Goal: Task Accomplishment & Management: Use online tool/utility

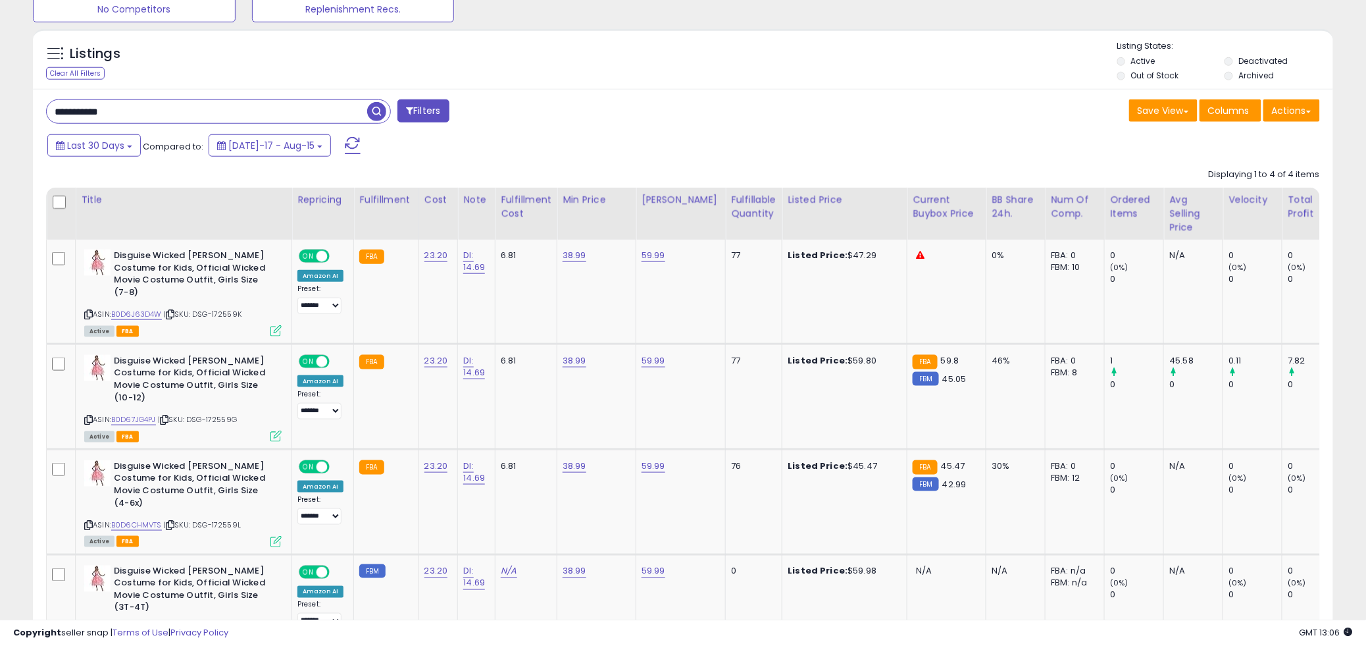
scroll to position [270, 754]
click at [788, 97] on div "**********" at bounding box center [683, 400] width 1300 height 623
drag, startPoint x: 149, startPoint y: 110, endPoint x: -60, endPoint y: 129, distance: 209.5
paste input "text"
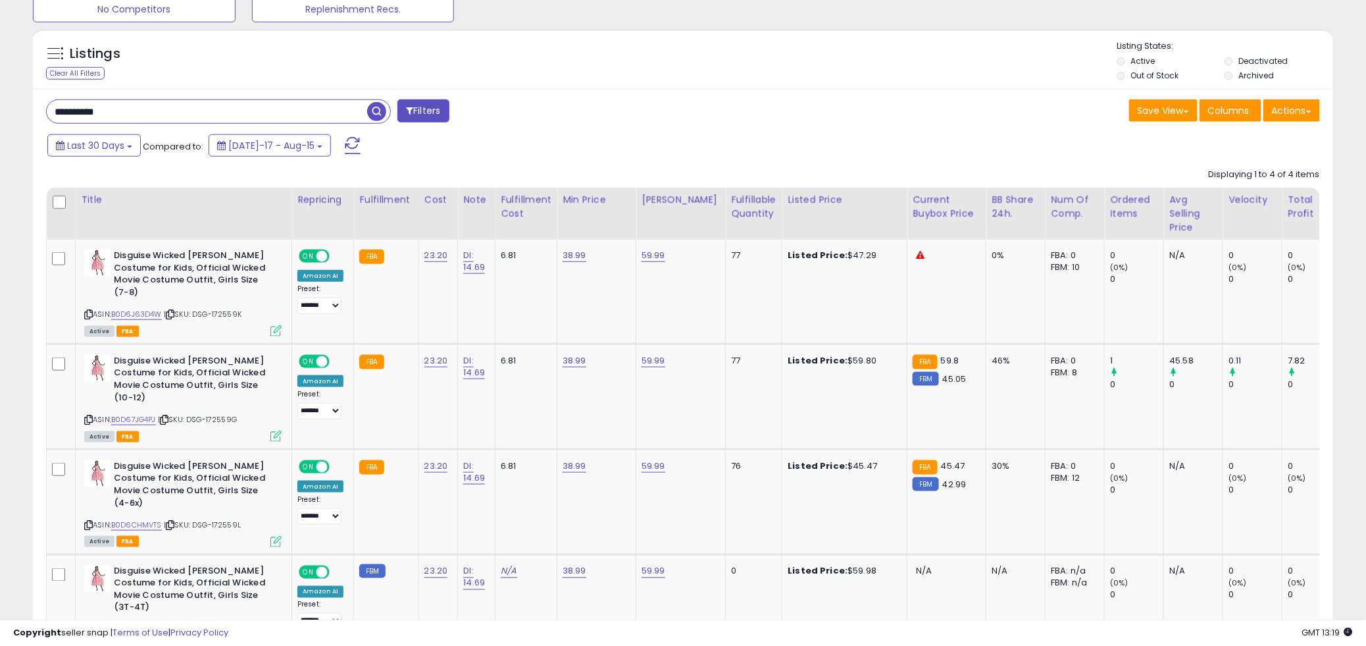
click at [373, 117] on span "button" at bounding box center [376, 111] width 19 height 19
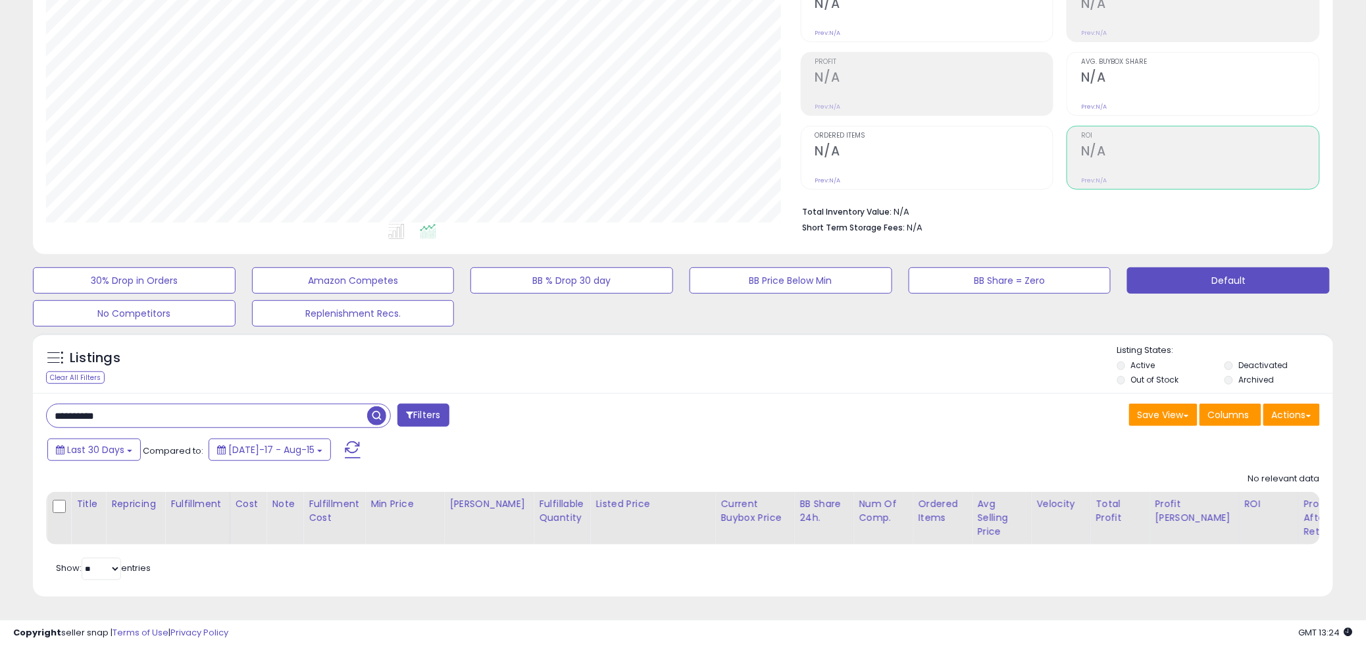
click at [898, 143] on h2 "N/A" at bounding box center [934, 152] width 238 height 18
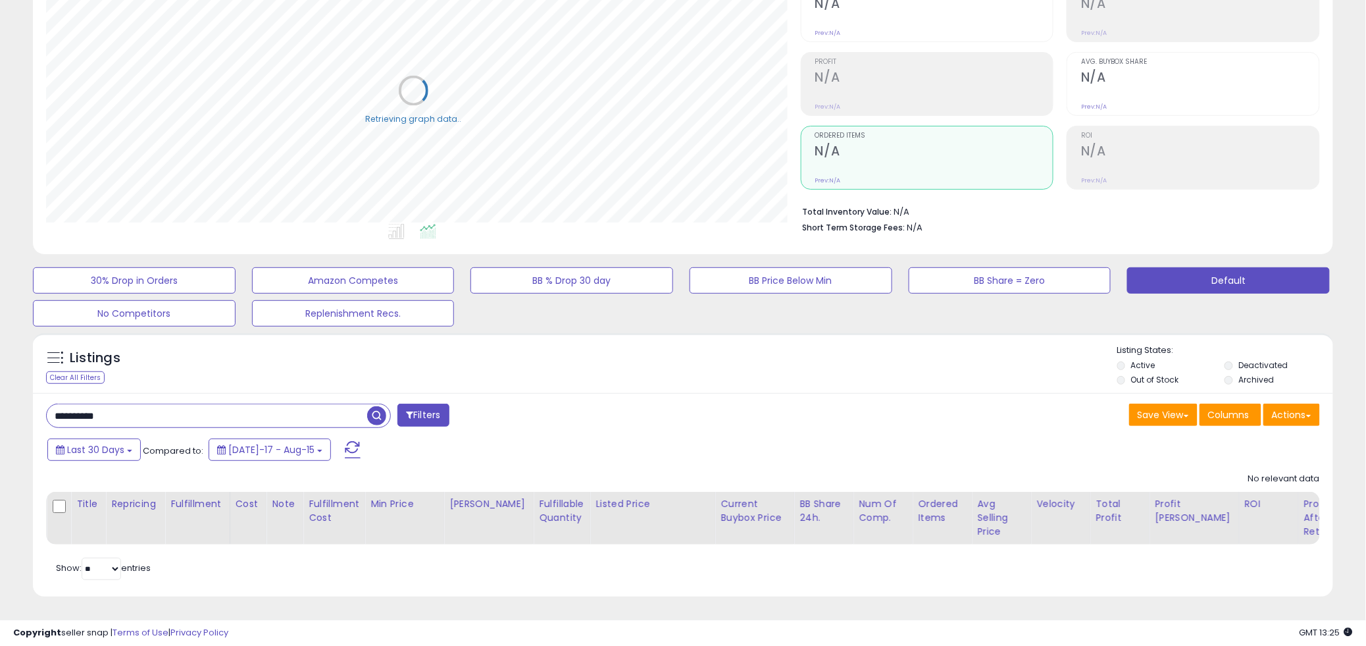
scroll to position [657835, 657349]
drag, startPoint x: 162, startPoint y: 408, endPoint x: -100, endPoint y: 412, distance: 262.0
click at [0, 412] on html "Unable to login Retrieving listings data.. has not yet accepted the Terms of Us…" at bounding box center [683, 176] width 1366 height 646
paste input "text"
click at [379, 406] on span "button" at bounding box center [376, 415] width 19 height 19
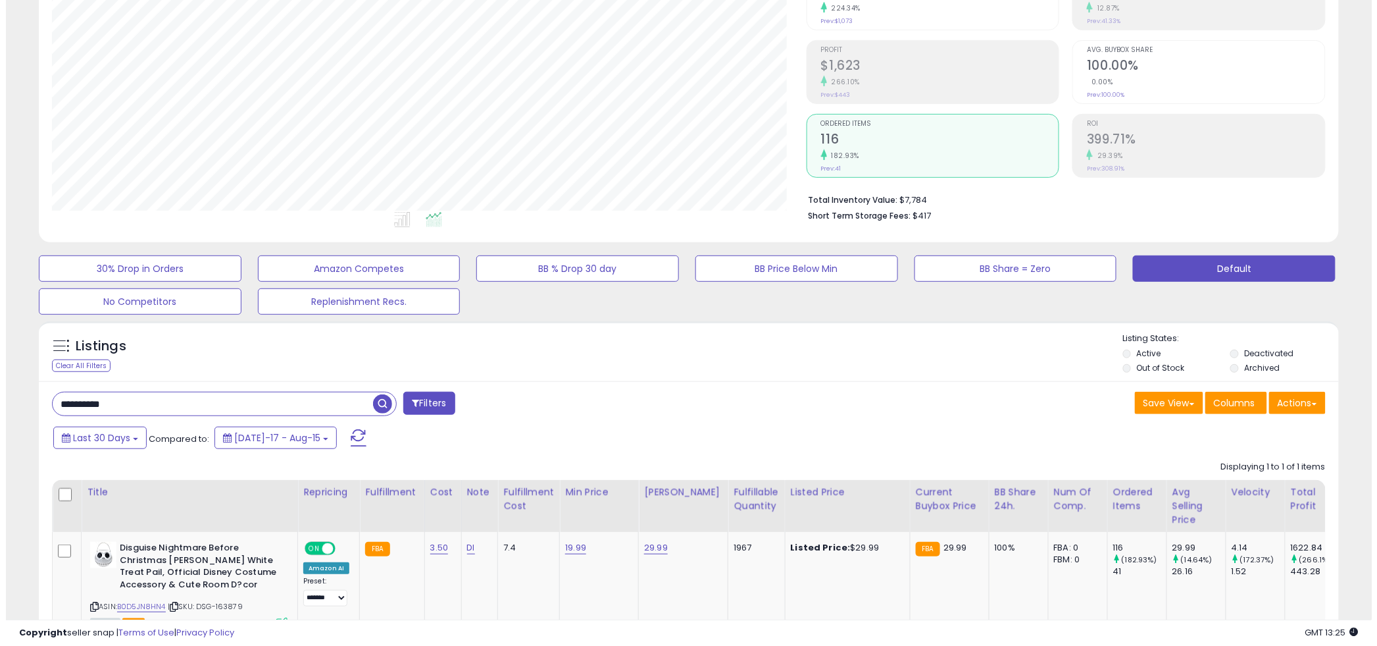
scroll to position [270, 754]
drag, startPoint x: 120, startPoint y: 405, endPoint x: -64, endPoint y: 408, distance: 184.3
click at [0, 408] on html "Unable to login Retrieving listings data.. has not yet accepted the Terms of Us…" at bounding box center [683, 164] width 1366 height 646
paste input "text"
type input "**********"
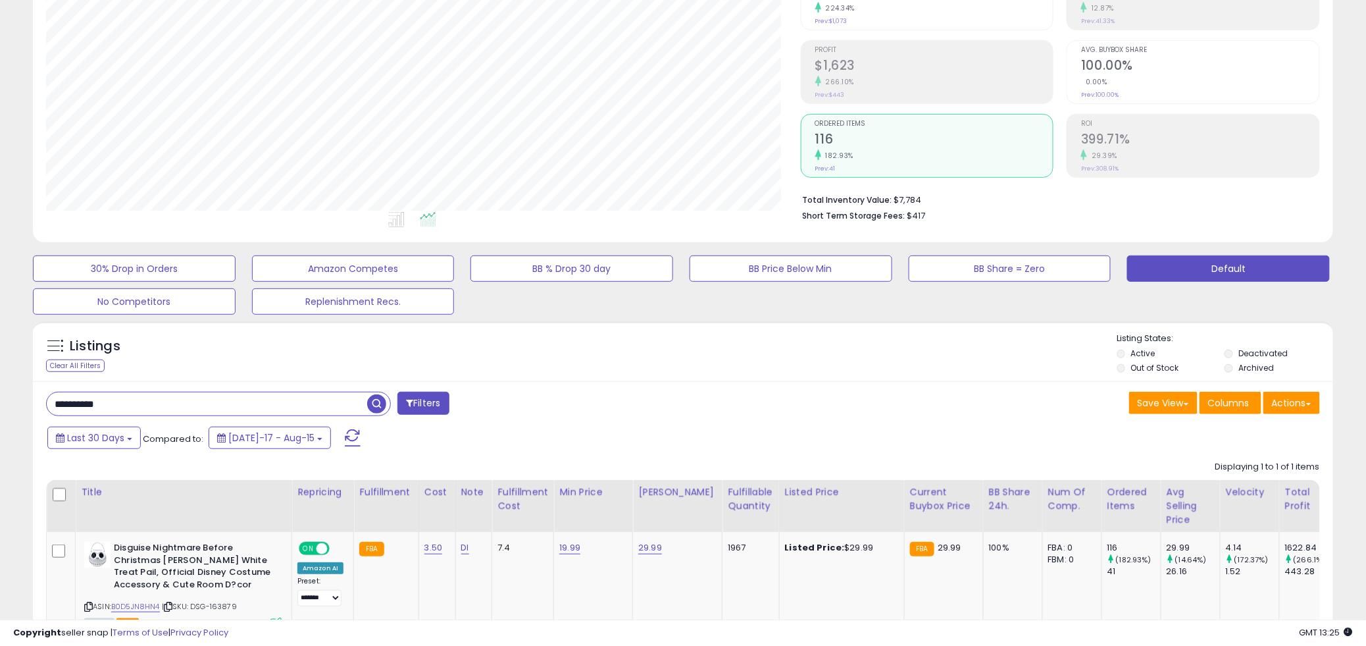
click at [373, 407] on span "button" at bounding box center [376, 403] width 19 height 19
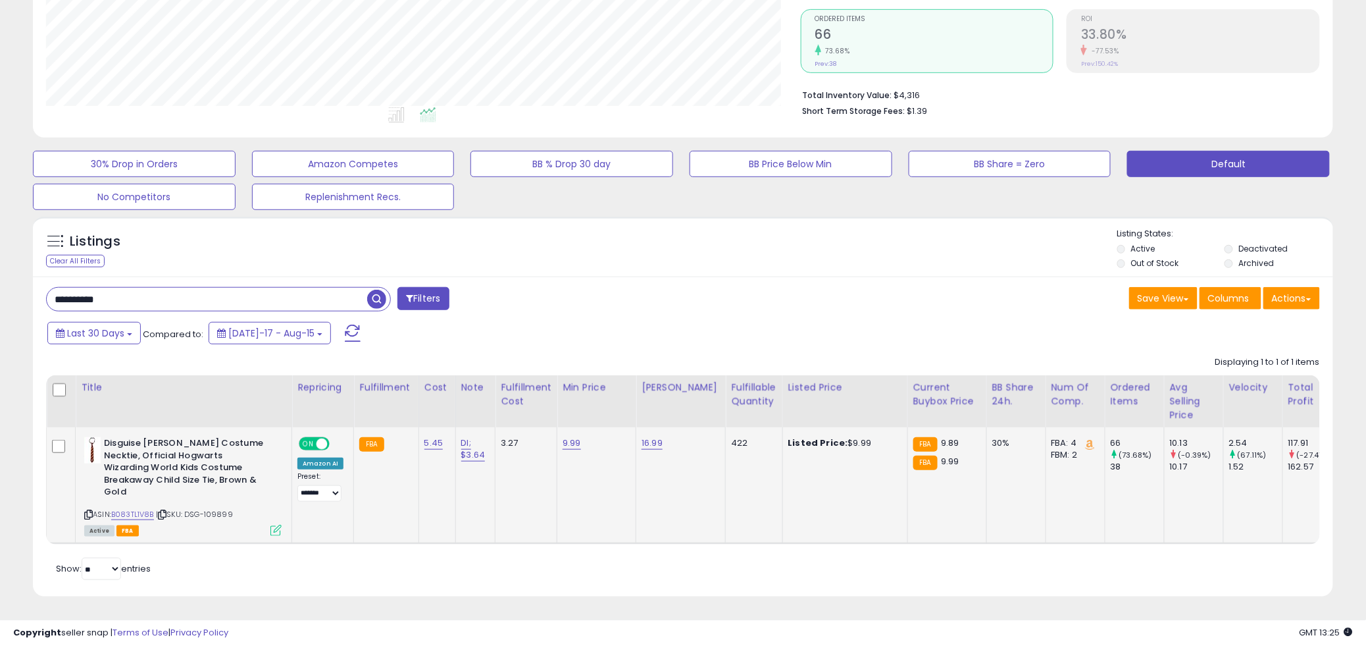
scroll to position [275, 0]
click at [565, 436] on link "9.99" at bounding box center [572, 442] width 18 height 13
drag, startPoint x: 525, startPoint y: 396, endPoint x: 465, endPoint y: 409, distance: 60.7
click at [465, 409] on div "****" at bounding box center [556, 411] width 190 height 35
click at [504, 400] on input "****" at bounding box center [529, 411] width 117 height 22
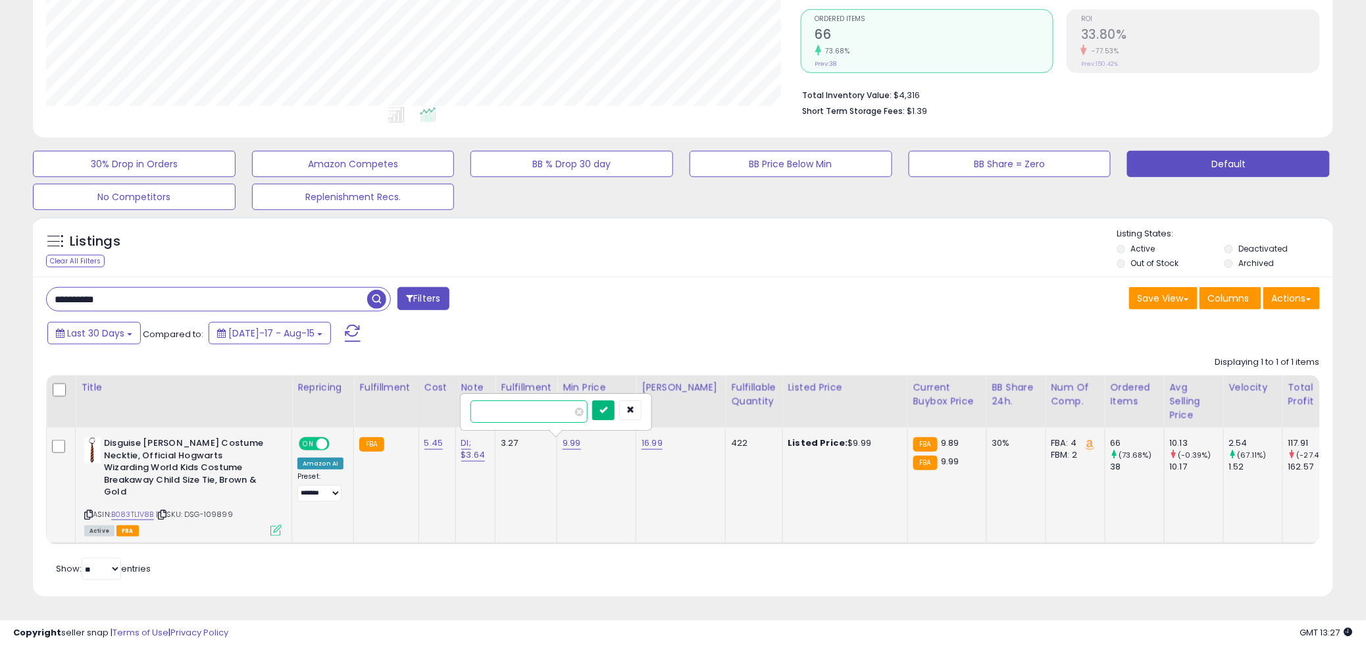
type input "****"
click at [607, 405] on icon "submit" at bounding box center [604, 409] width 8 height 8
drag, startPoint x: 138, startPoint y: 292, endPoint x: 101, endPoint y: 287, distance: 37.9
click at [0, 304] on html "Unable to login Retrieving listings data.. has not yet accepted the Terms of Us…" at bounding box center [683, 59] width 1366 height 646
paste input "text"
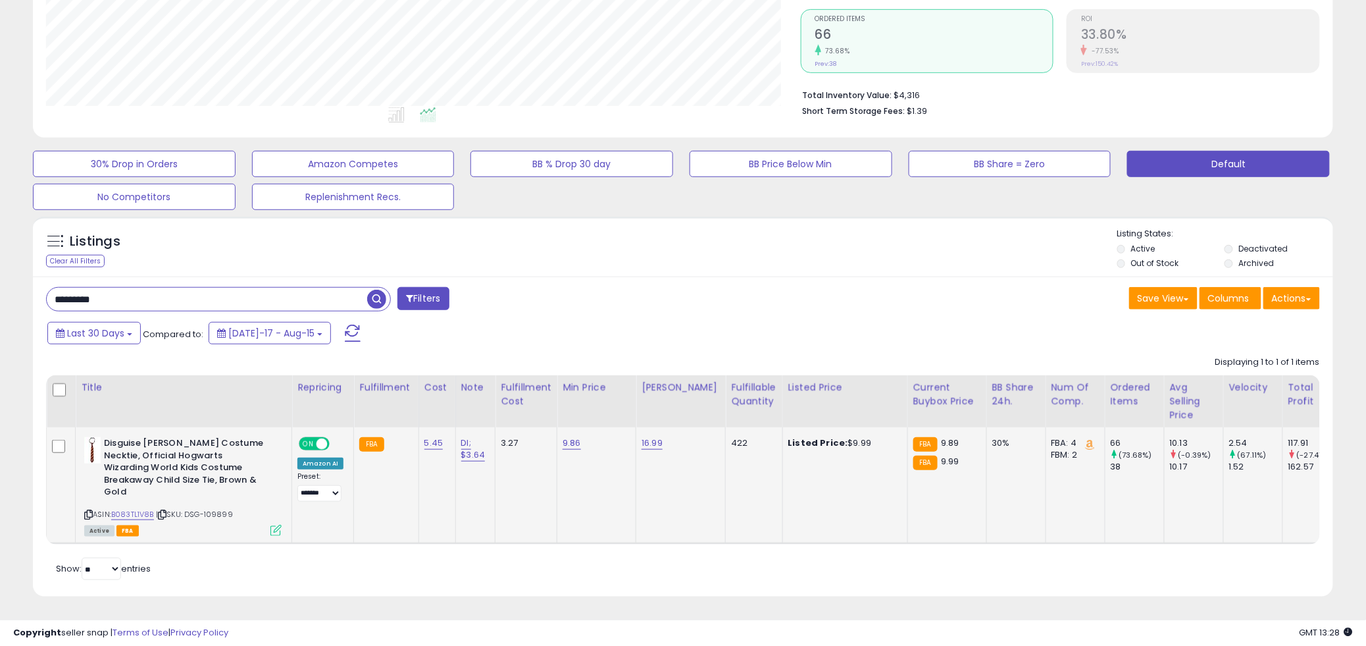
click at [373, 290] on span "button" at bounding box center [376, 299] width 19 height 19
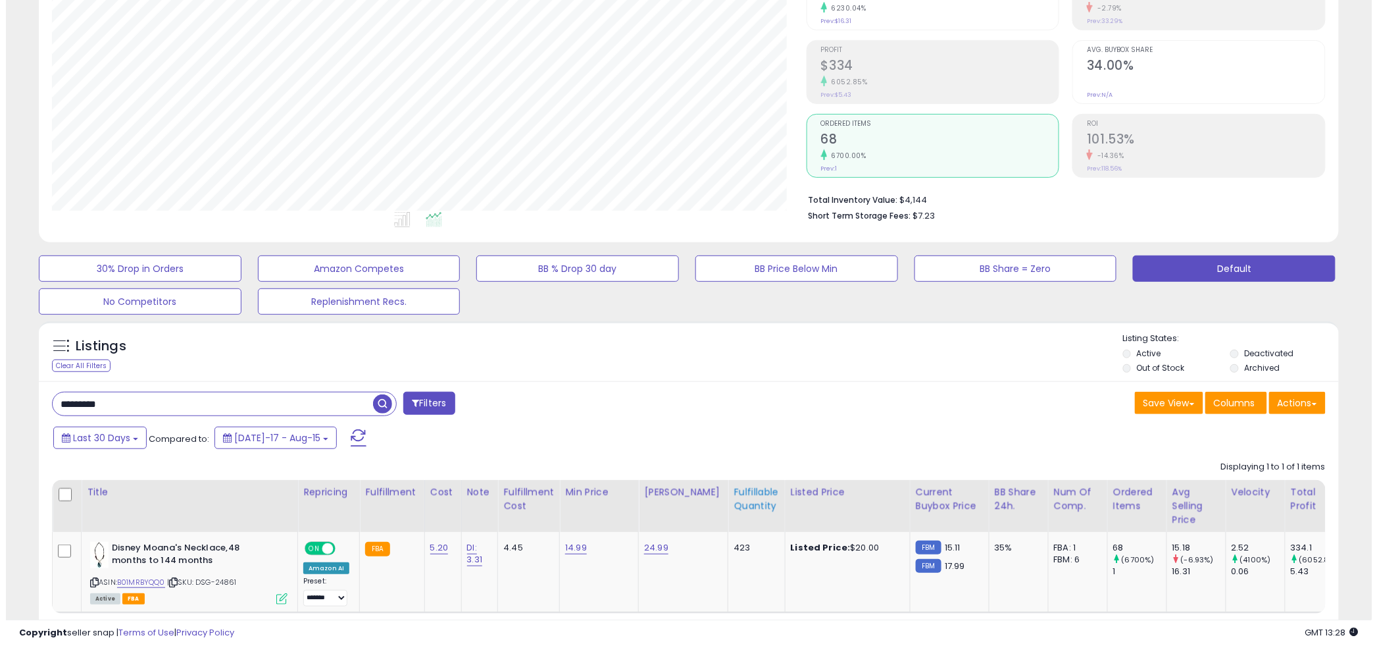
scroll to position [270, 754]
drag, startPoint x: 136, startPoint y: 400, endPoint x: -58, endPoint y: 420, distance: 194.5
click at [0, 420] on html "Unable to login Retrieving listings data.. has not yet accepted the Terms of Us…" at bounding box center [683, 164] width 1366 height 646
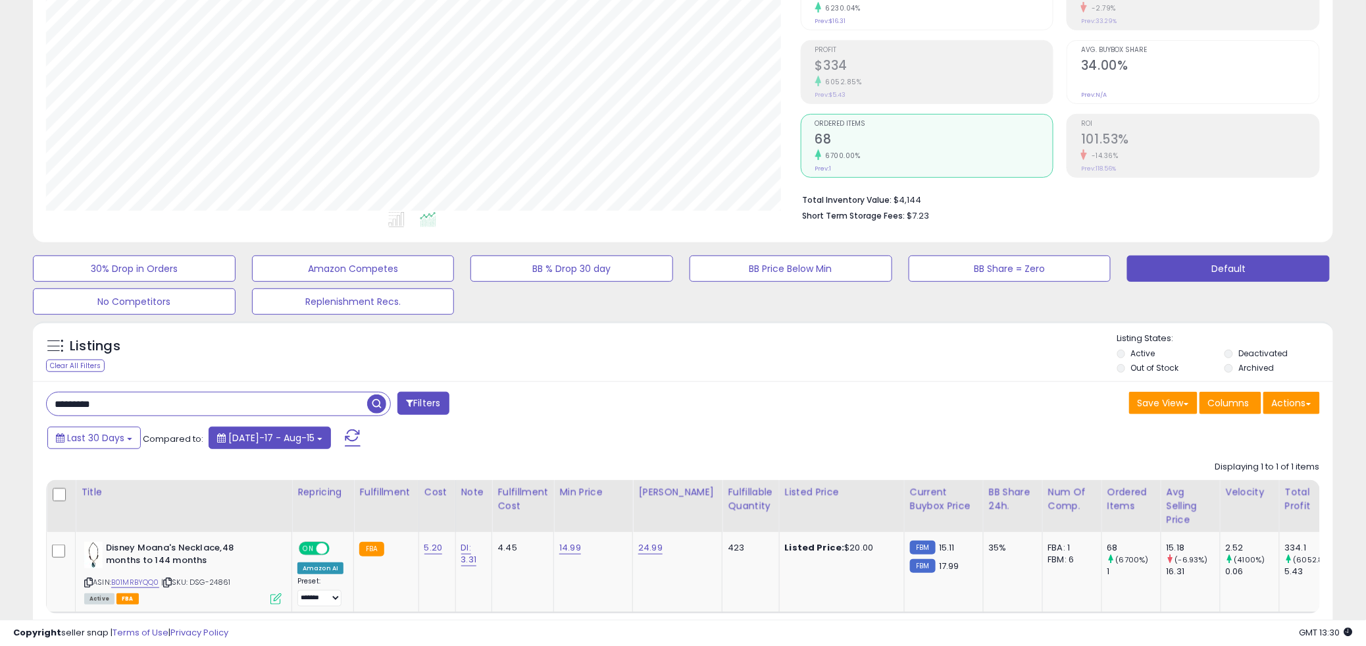
paste input "**"
click at [380, 403] on span "button" at bounding box center [376, 403] width 19 height 19
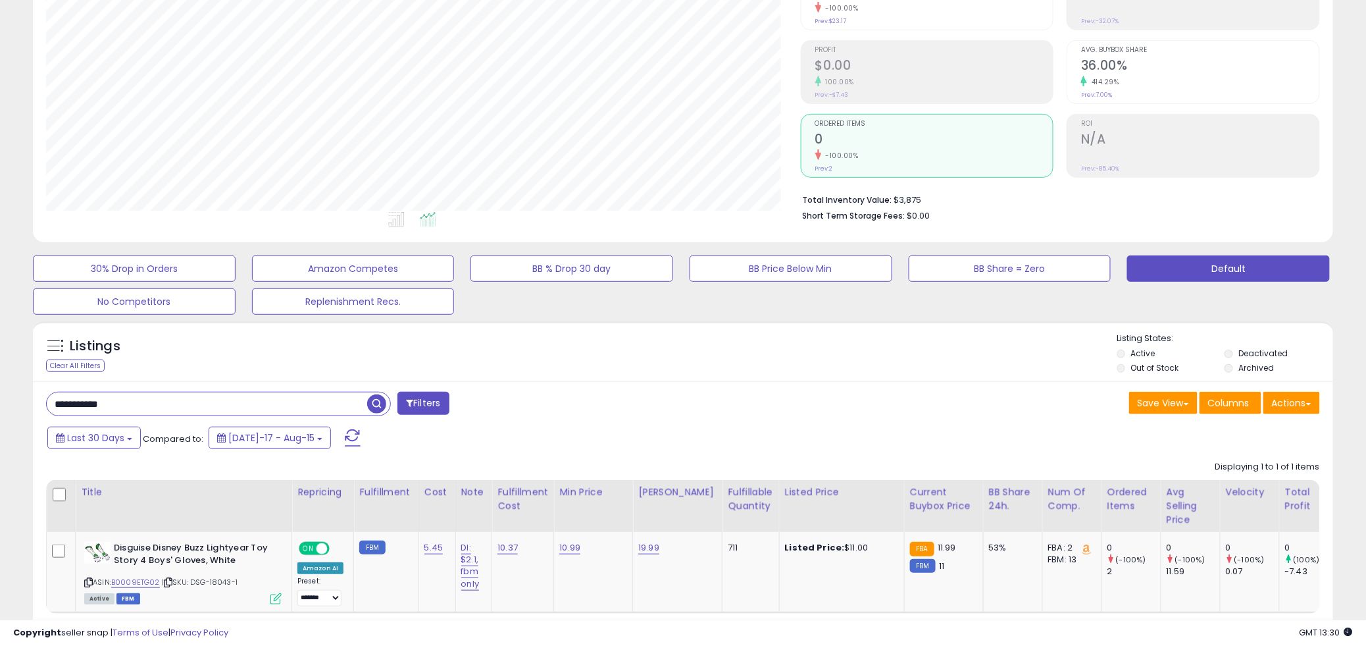
drag, startPoint x: 139, startPoint y: 403, endPoint x: 33, endPoint y: 409, distance: 106.1
click at [33, 409] on div "**********" at bounding box center [683, 523] width 1300 height 284
paste input "text"
type input "**********"
click at [372, 398] on span "button" at bounding box center [376, 403] width 19 height 19
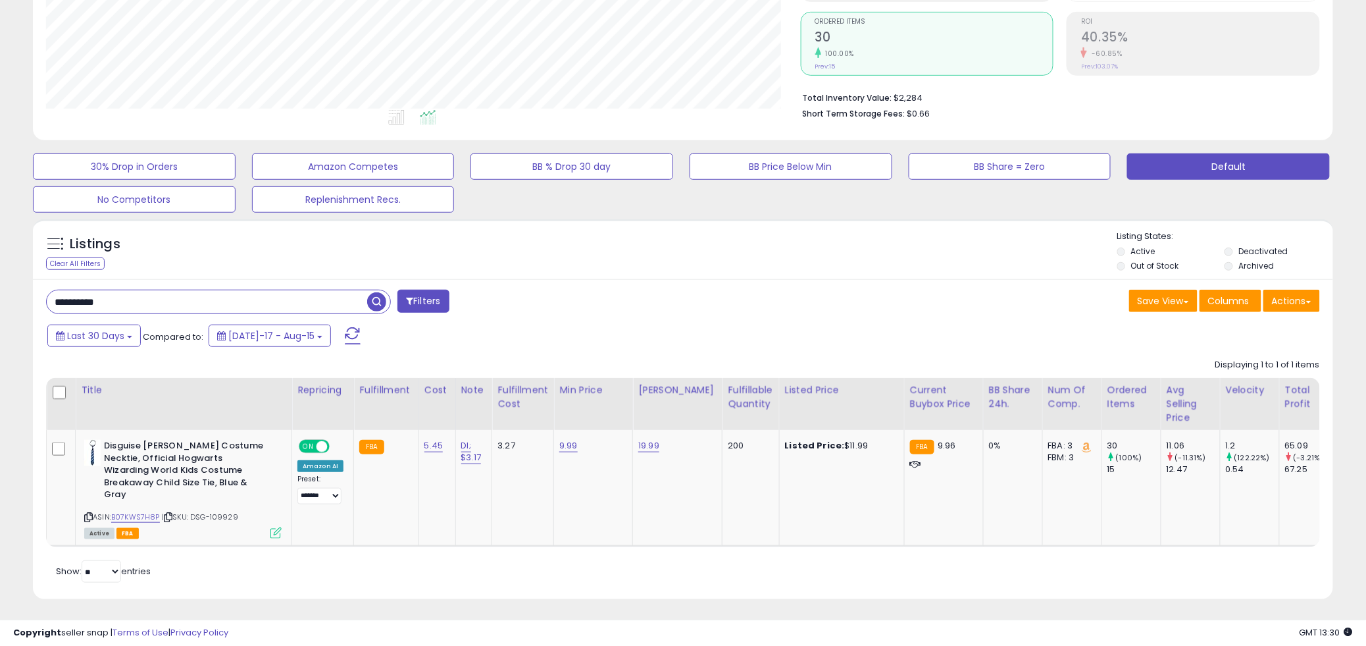
scroll to position [275, 0]
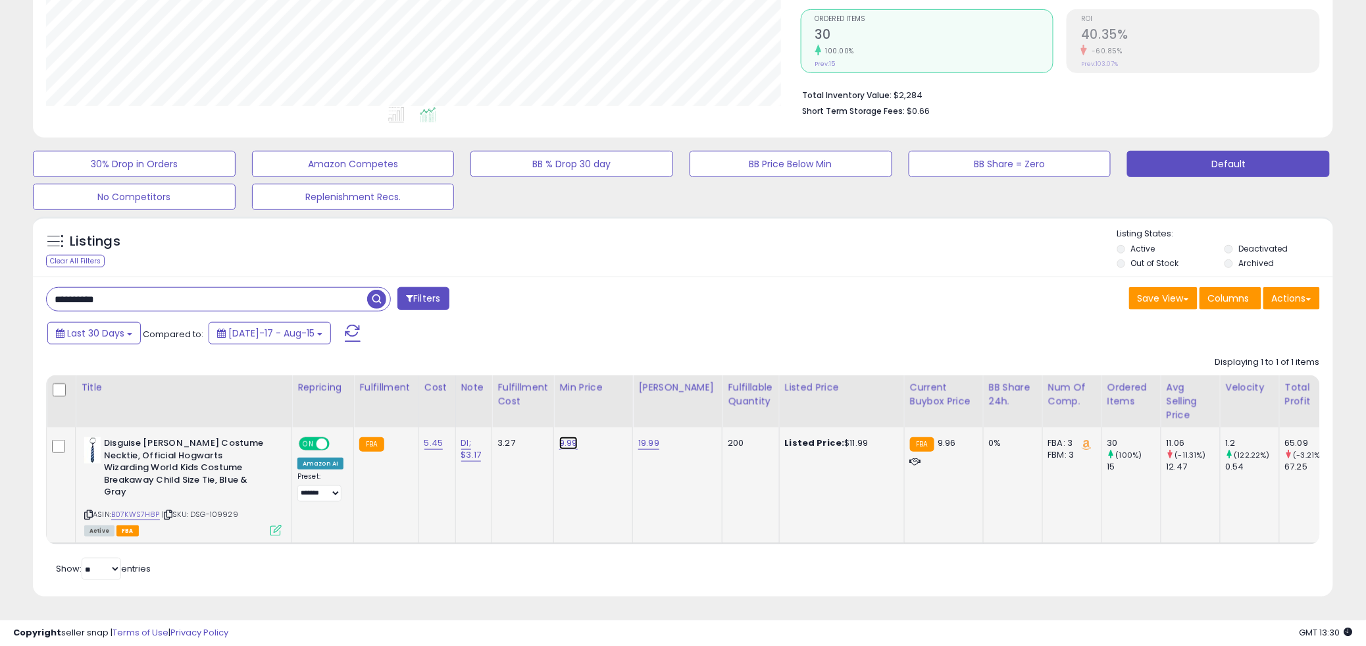
click at [566, 436] on link "9.99" at bounding box center [568, 442] width 18 height 13
click at [511, 400] on input "****" at bounding box center [526, 411] width 117 height 22
type input "****"
click at [612, 400] on button "submit" at bounding box center [601, 410] width 22 height 20
drag, startPoint x: 138, startPoint y: 299, endPoint x: -120, endPoint y: 319, distance: 259.4
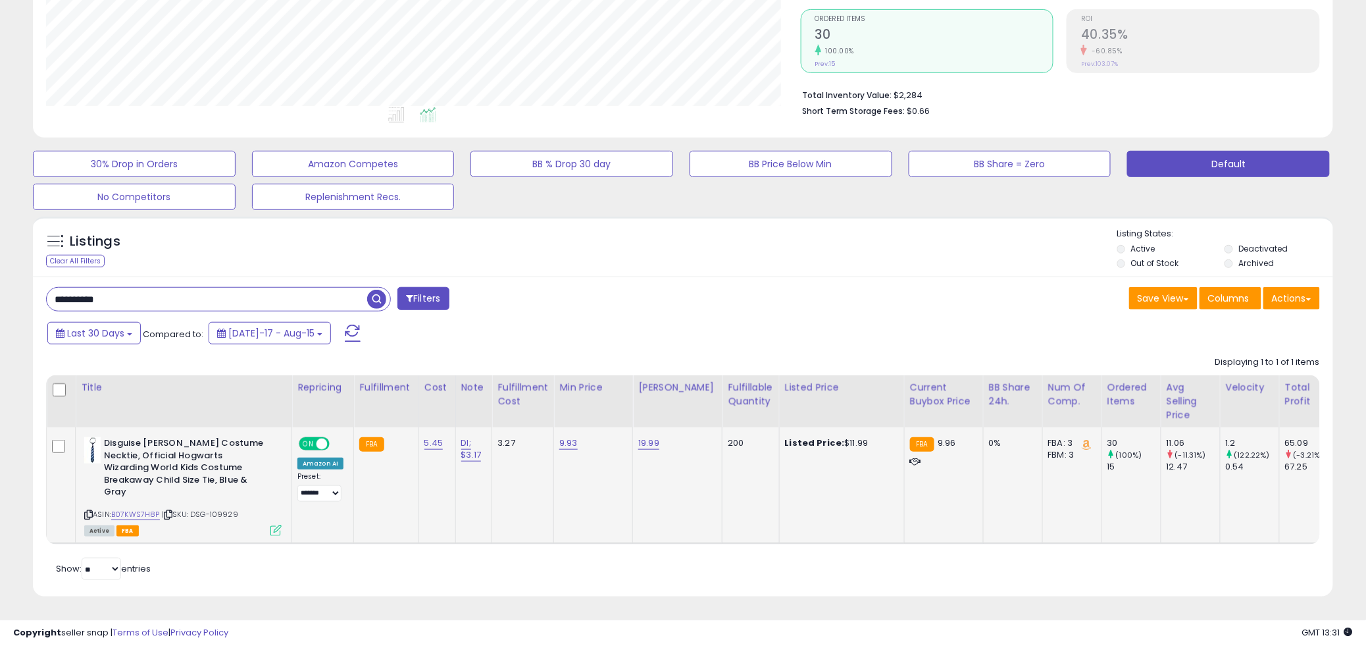
click at [0, 319] on html "Unable to login Retrieving listings data.. has not yet accepted the Terms of Us…" at bounding box center [683, 59] width 1366 height 646
paste input "*"
click at [377, 290] on span "button" at bounding box center [376, 299] width 19 height 19
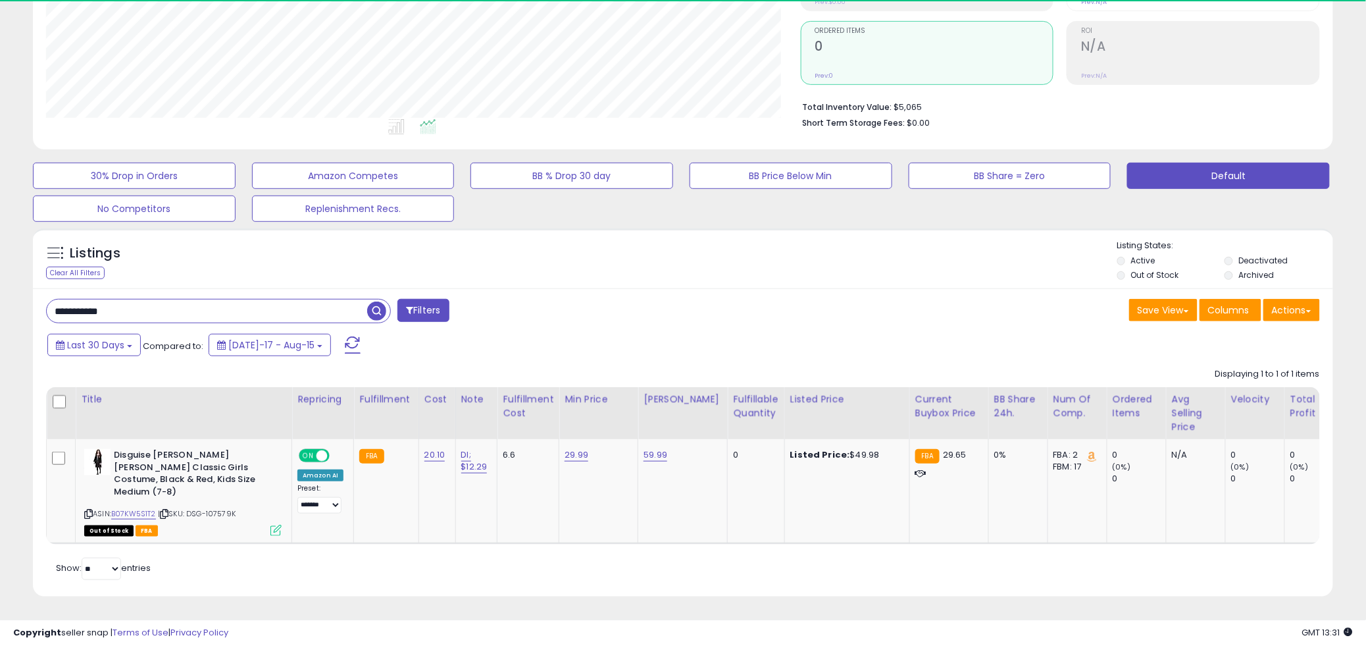
scroll to position [270, 754]
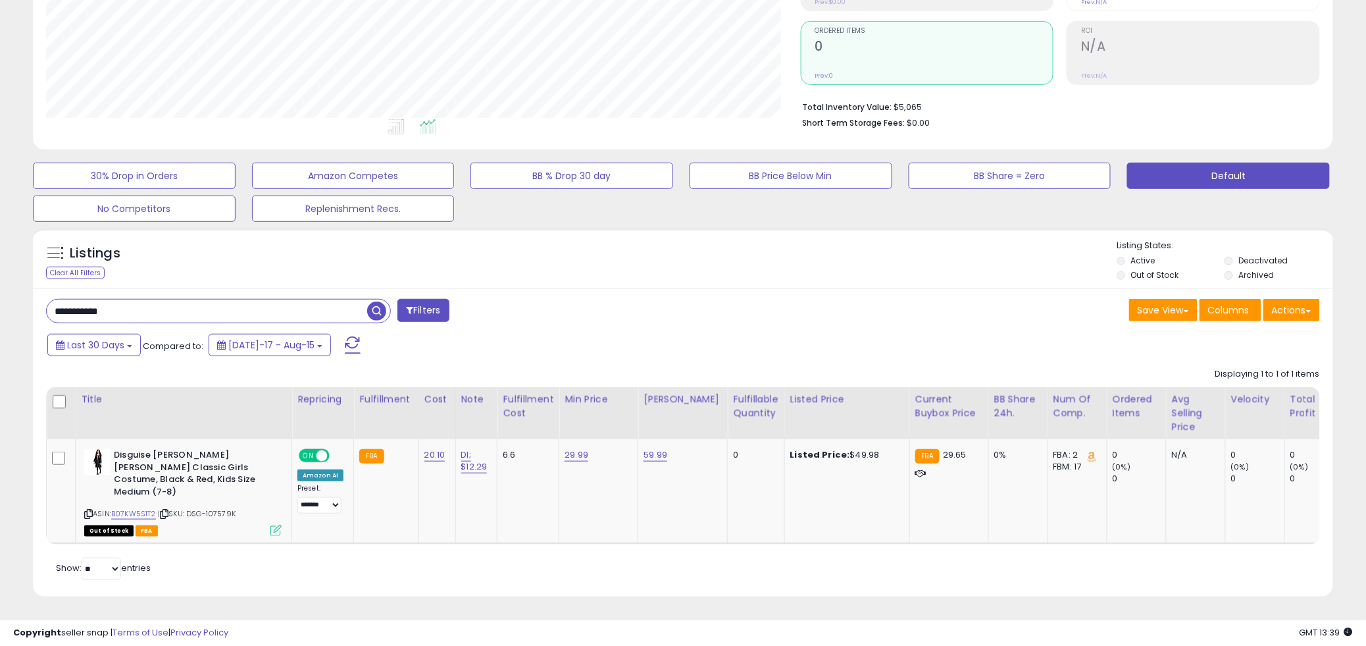
drag, startPoint x: 141, startPoint y: 303, endPoint x: -75, endPoint y: 337, distance: 218.6
click at [0, 337] on html "Unable to login Retrieving listings data.. has not yet accepted the Terms of Us…" at bounding box center [683, 71] width 1366 height 646
paste input "text"
drag, startPoint x: 379, startPoint y: 298, endPoint x: 848, endPoint y: 262, distance: 470.0
click at [382, 301] on span "button" at bounding box center [376, 310] width 19 height 19
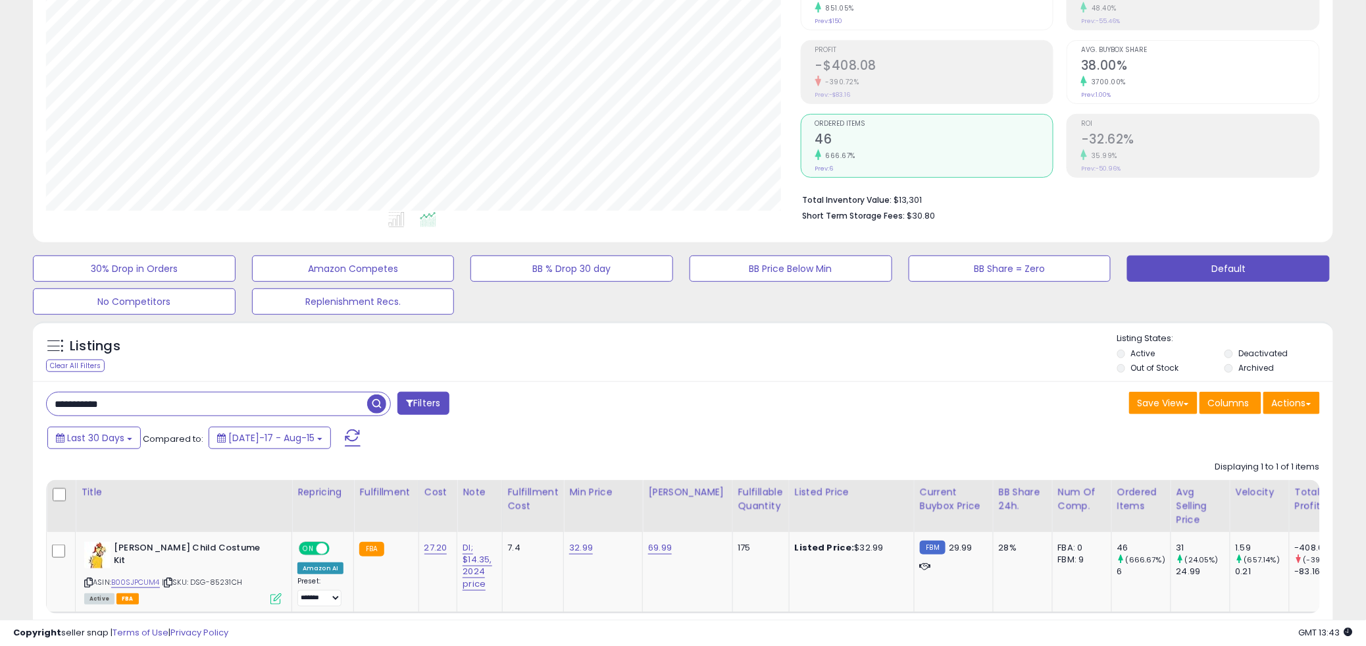
drag, startPoint x: 183, startPoint y: 407, endPoint x: 3, endPoint y: 400, distance: 180.4
click at [0, 403] on html "Unable to login Retrieving listings data.. has not yet accepted the Terms of Us…" at bounding box center [683, 164] width 1366 height 646
paste input "text"
click at [373, 405] on span "button" at bounding box center [376, 403] width 19 height 19
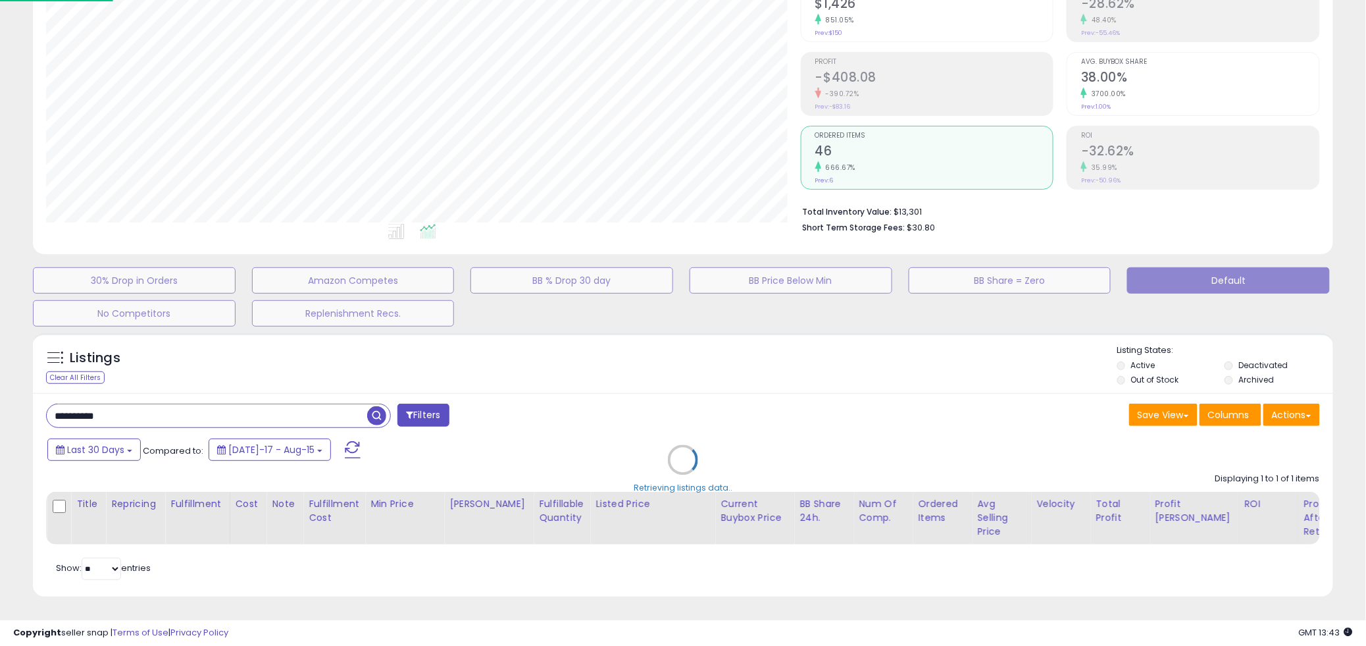
scroll to position [270, 761]
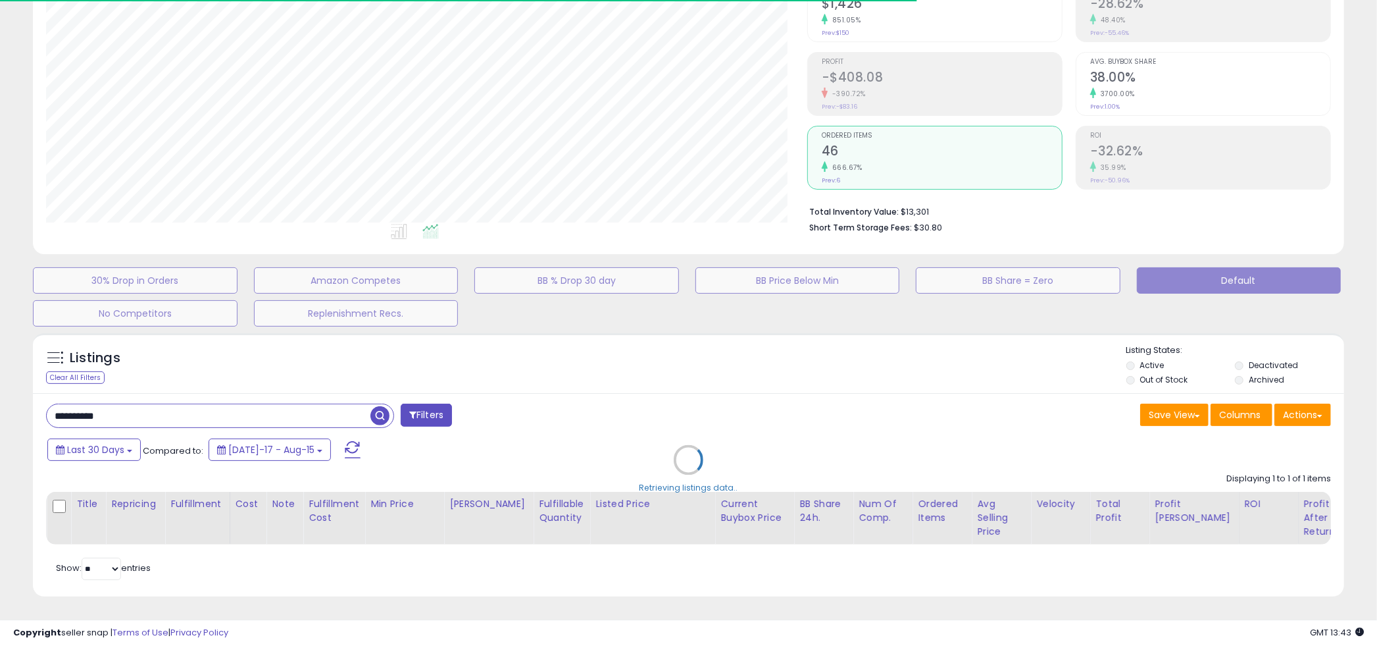
type input "**********"
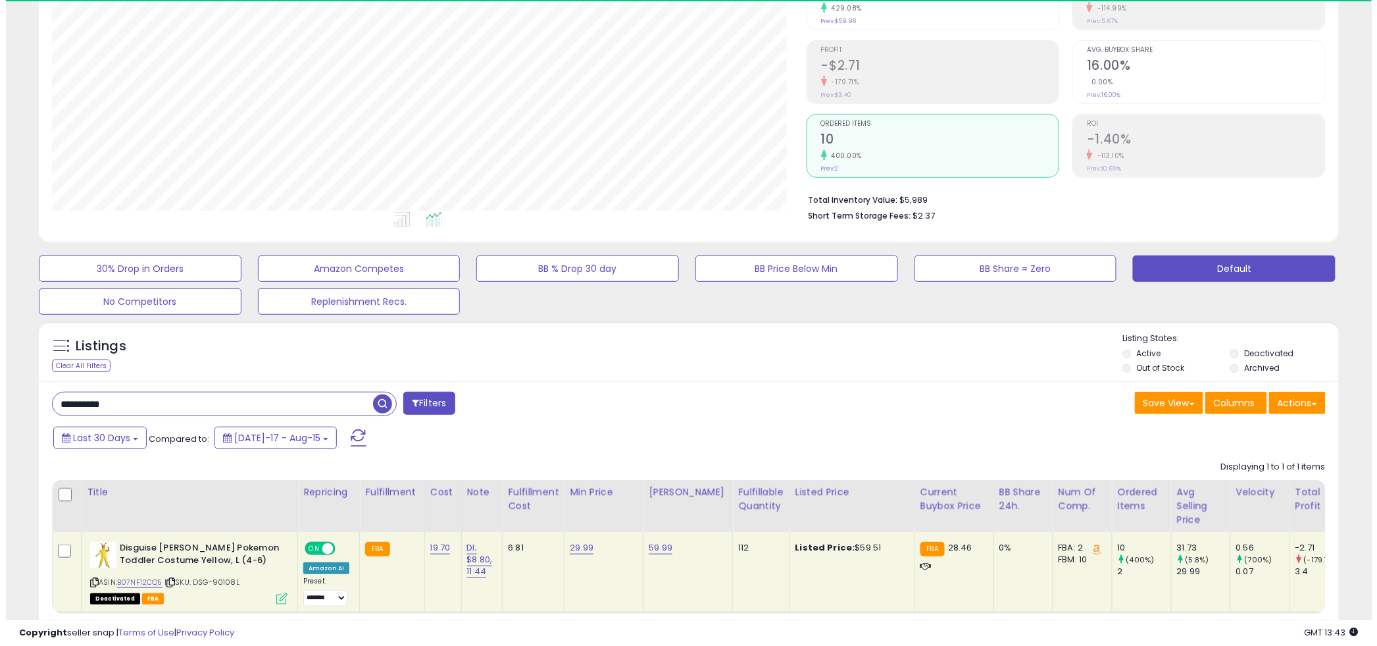
scroll to position [270, 754]
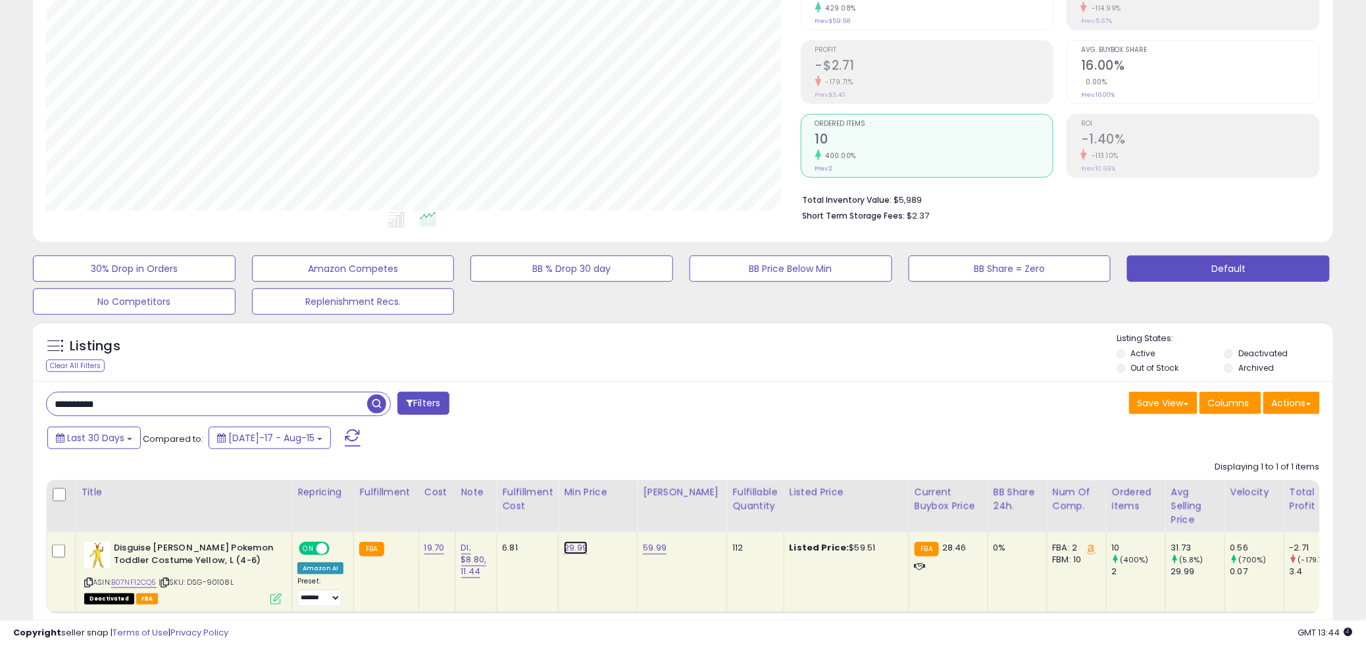
click at [569, 548] on link "29.99" at bounding box center [576, 547] width 24 height 13
drag, startPoint x: 528, startPoint y: 515, endPoint x: 451, endPoint y: 518, distance: 77.1
click at [451, 518] on table "Title Repricing" at bounding box center [858, 547] width 1624 height 134
type input "*****"
click at [620, 516] on button "submit" at bounding box center [609, 515] width 22 height 20
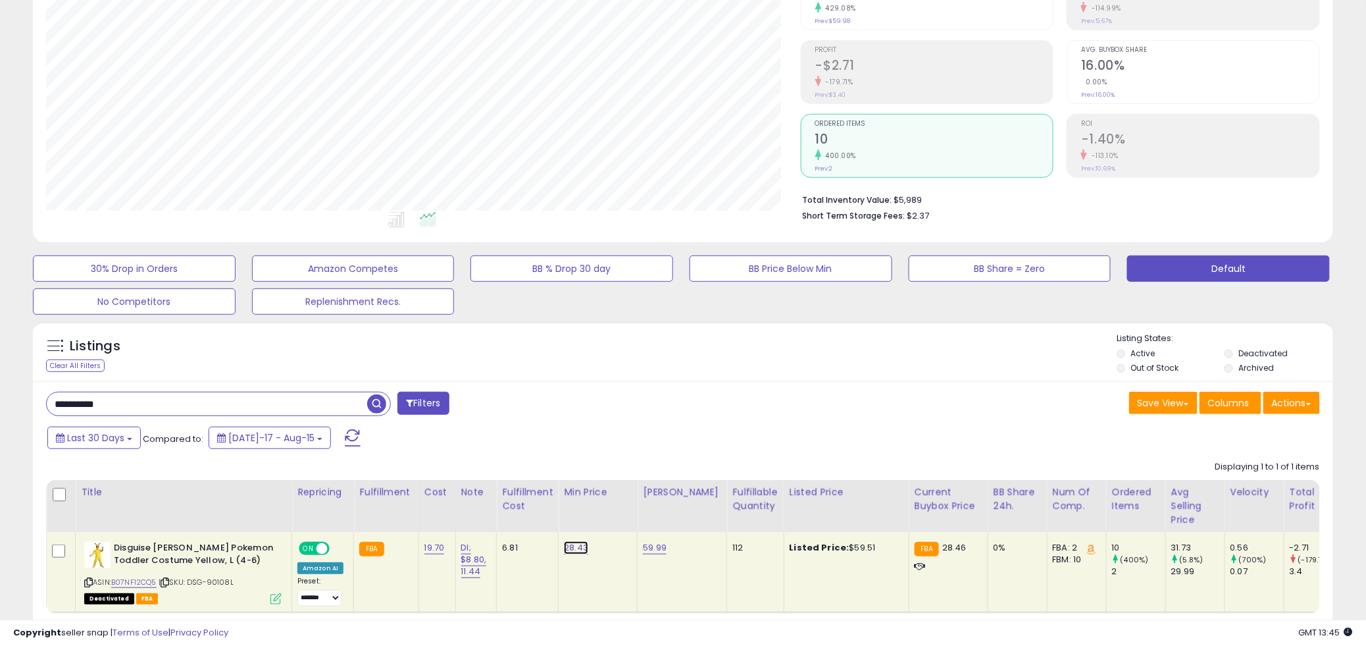
click at [573, 548] on link "28.43" at bounding box center [576, 547] width 24 height 13
click at [619, 509] on button "submit" at bounding box center [608, 515] width 22 height 20
drag, startPoint x: 149, startPoint y: 403, endPoint x: -39, endPoint y: 420, distance: 188.3
click at [0, 420] on html "Unable to login Retrieving listings data.. has not yet accepted the Terms of Us…" at bounding box center [683, 164] width 1366 height 646
paste input "***"
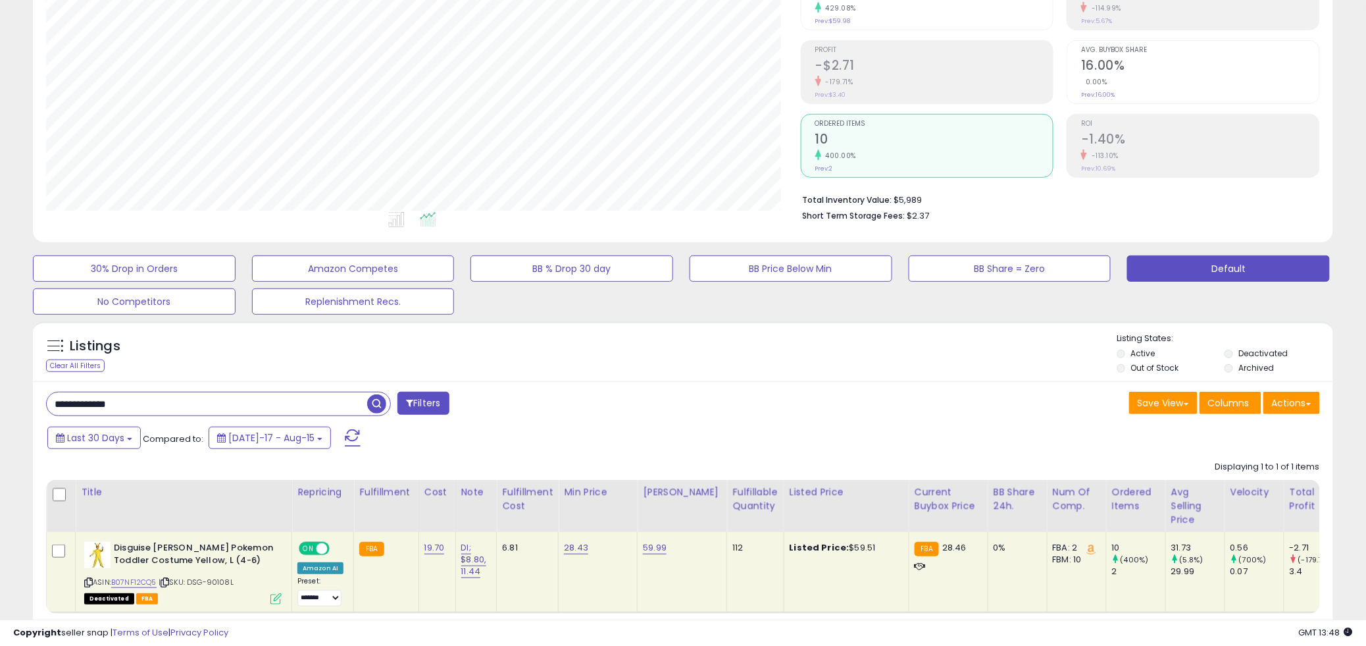
drag, startPoint x: 376, startPoint y: 406, endPoint x: 528, endPoint y: 405, distance: 152.7
click at [376, 407] on span "button" at bounding box center [376, 403] width 19 height 19
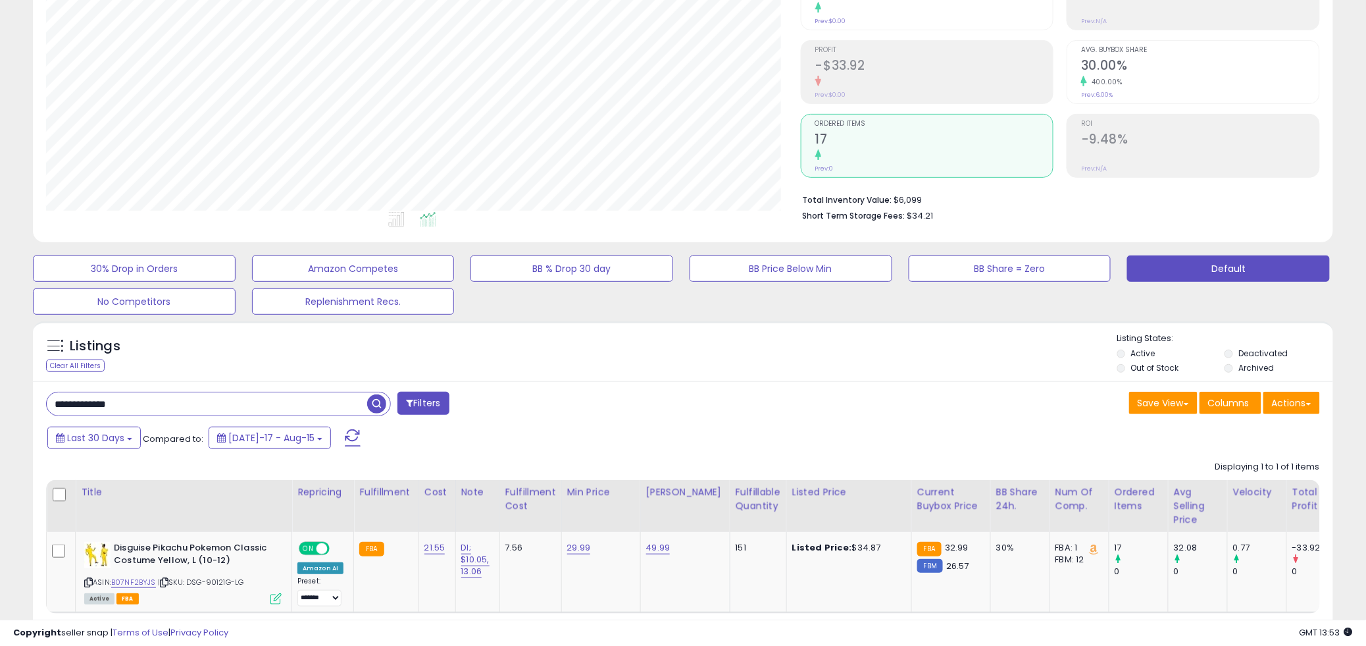
drag, startPoint x: 151, startPoint y: 407, endPoint x: -57, endPoint y: 393, distance: 208.4
click at [0, 393] on html "Unable to login Retrieving listings data.. has not yet accepted the Terms of Us…" at bounding box center [683, 164] width 1366 height 646
paste input "text"
click at [377, 405] on span "button" at bounding box center [376, 403] width 19 height 19
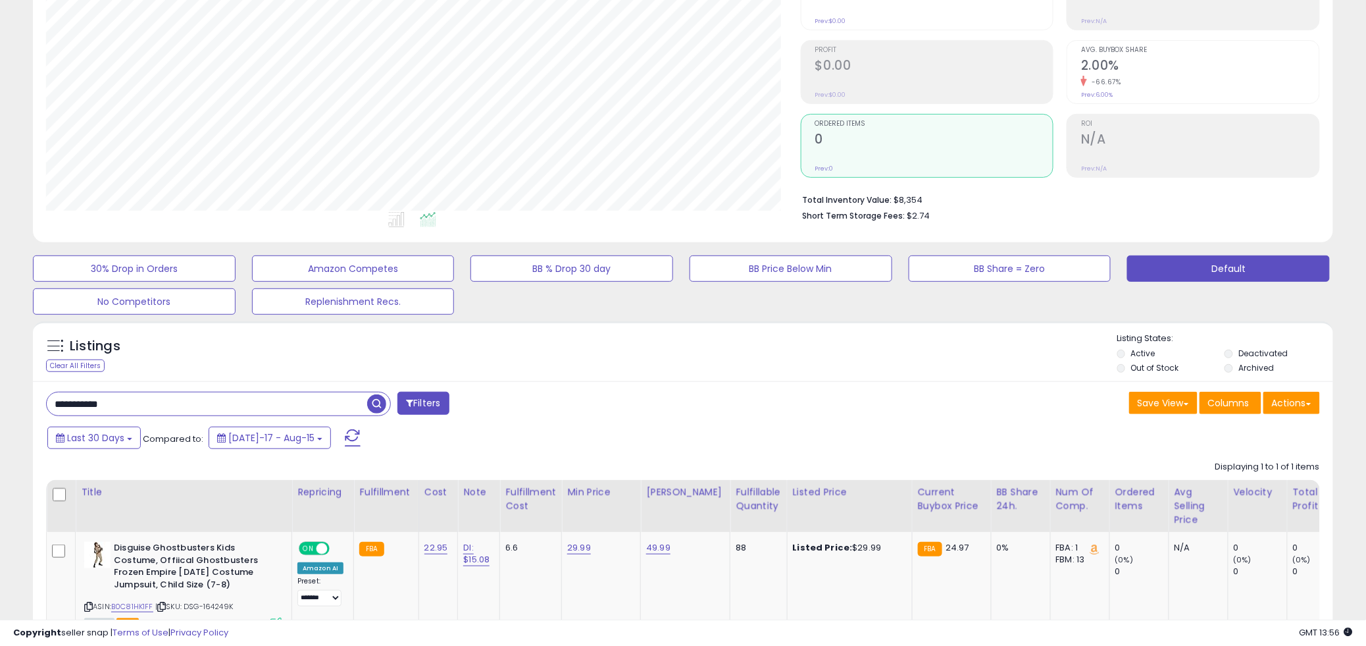
drag, startPoint x: 141, startPoint y: 413, endPoint x: -45, endPoint y: 390, distance: 187.7
click at [0, 390] on html "Unable to login Retrieving listings data.. has not yet accepted the Terms of Us…" at bounding box center [683, 164] width 1366 height 646
paste input "text"
type input "**********"
click at [384, 408] on span "button" at bounding box center [376, 403] width 19 height 19
